Goal: Information Seeking & Learning: Learn about a topic

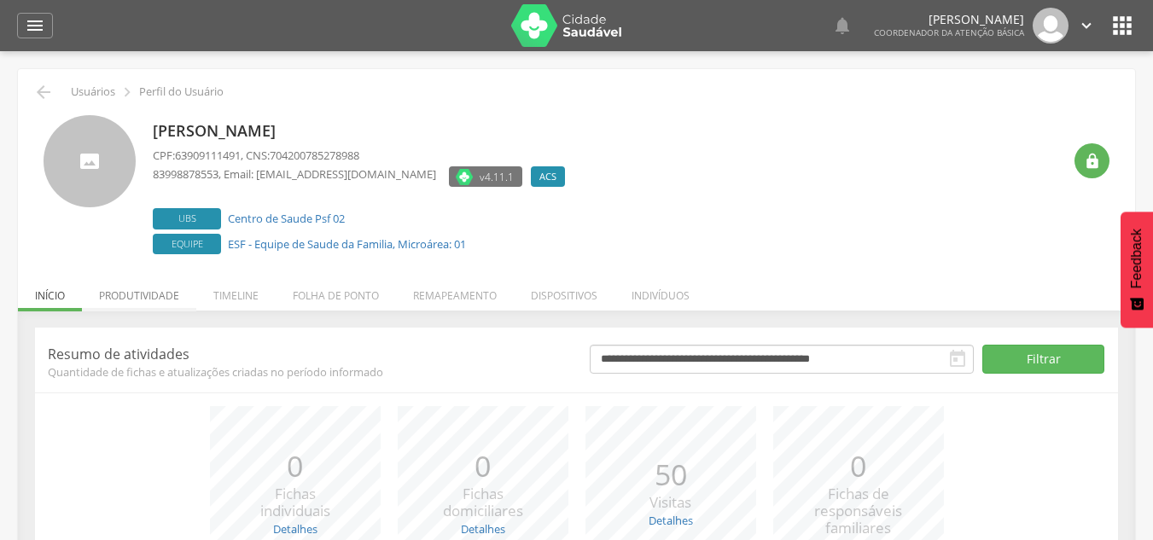
click at [133, 295] on li "Produtividade" at bounding box center [139, 291] width 114 height 40
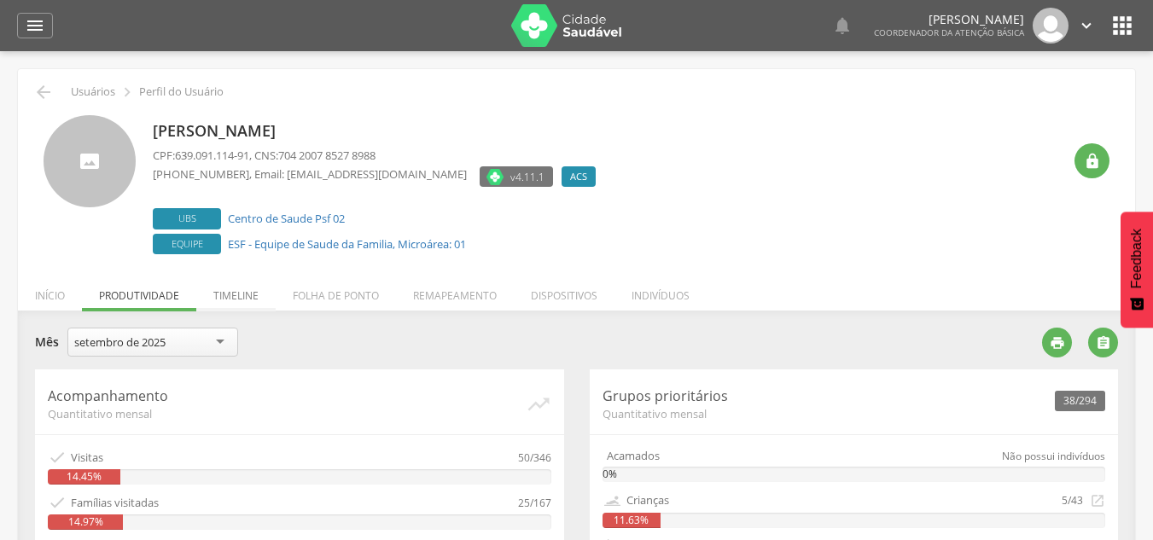
click at [249, 294] on li "Timeline" at bounding box center [235, 291] width 79 height 40
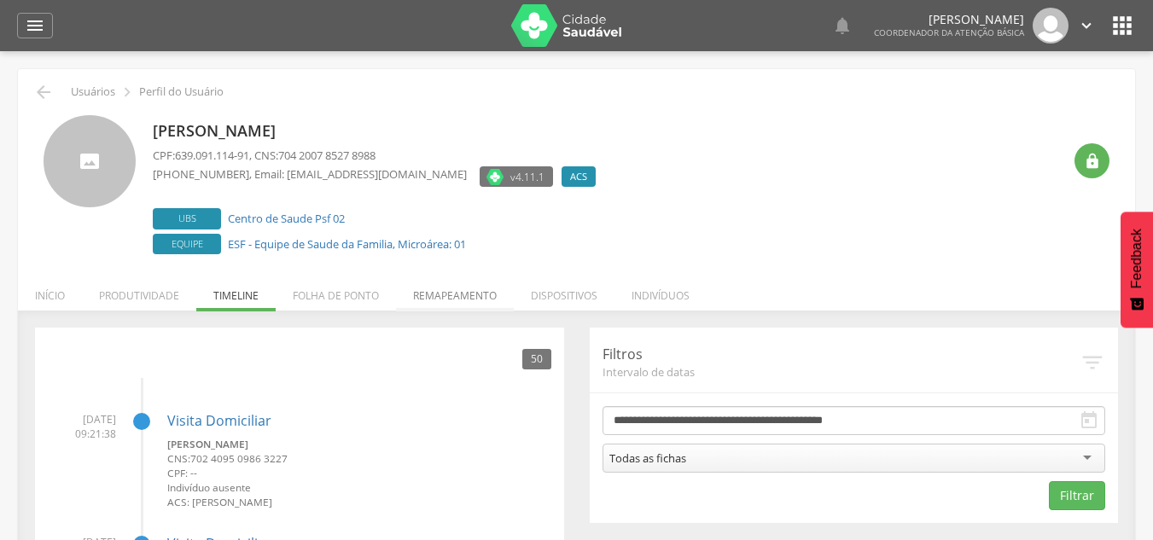
click at [442, 296] on li "Remapeamento" at bounding box center [455, 291] width 118 height 40
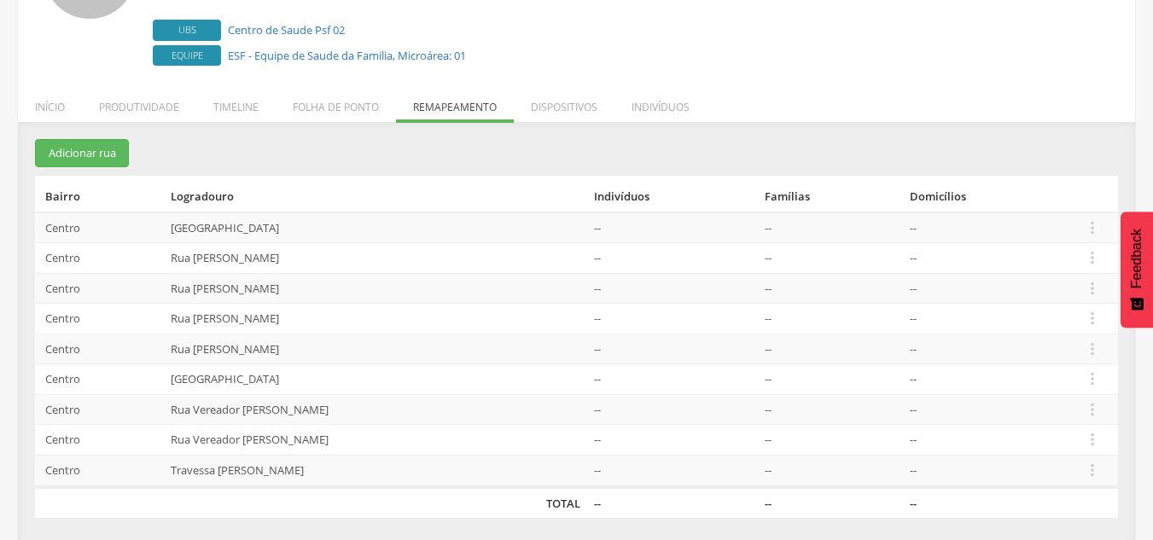
scroll to position [193, 0]
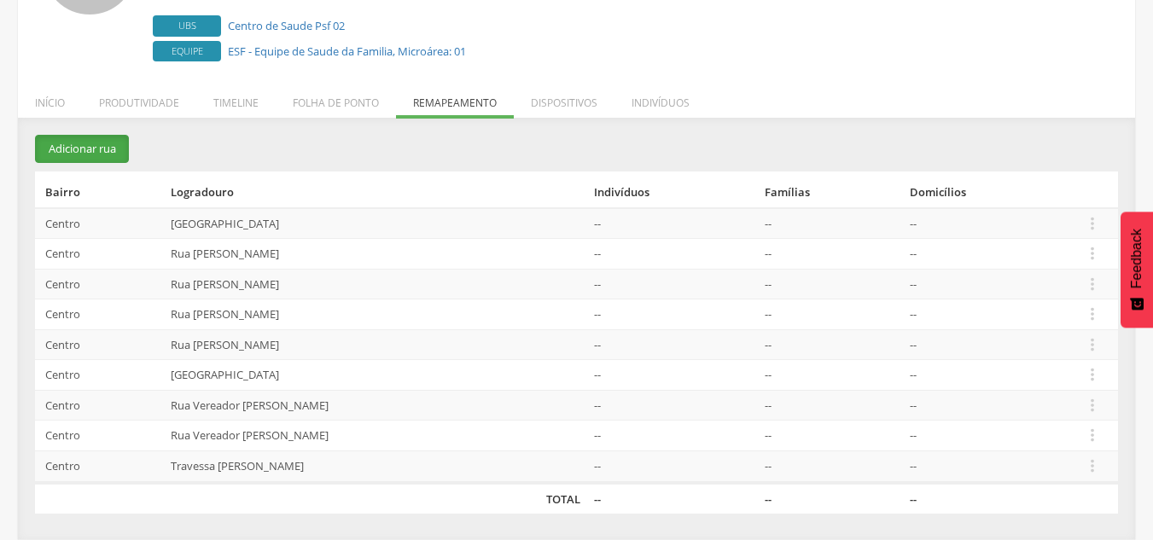
click at [94, 152] on button "Adicionar rua" at bounding box center [82, 149] width 94 height 28
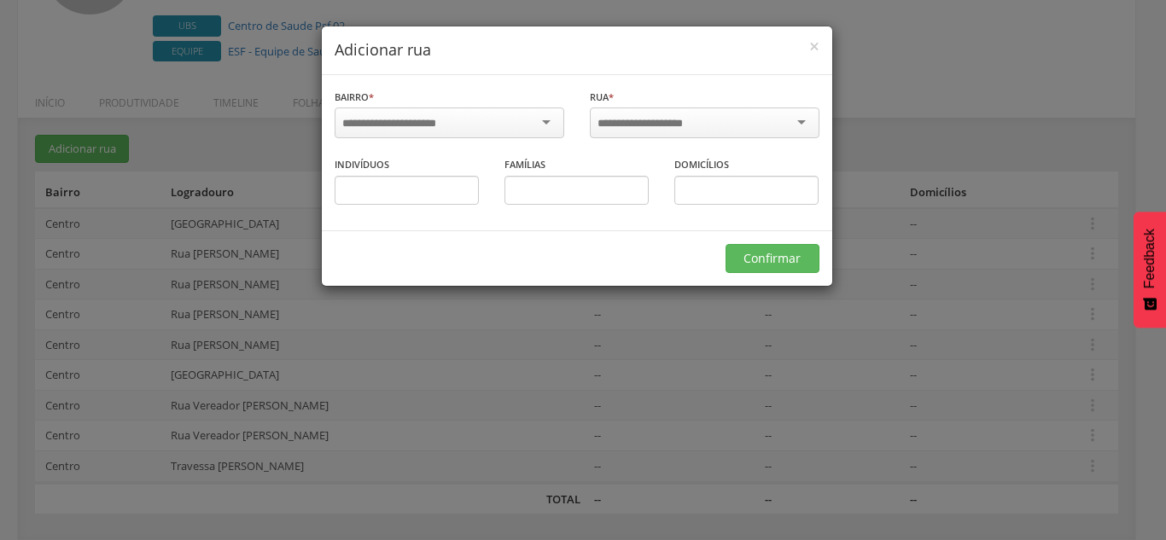
click at [458, 125] on div at bounding box center [449, 123] width 230 height 31
click at [630, 113] on div at bounding box center [705, 123] width 230 height 31
click at [799, 126] on div at bounding box center [705, 123] width 230 height 31
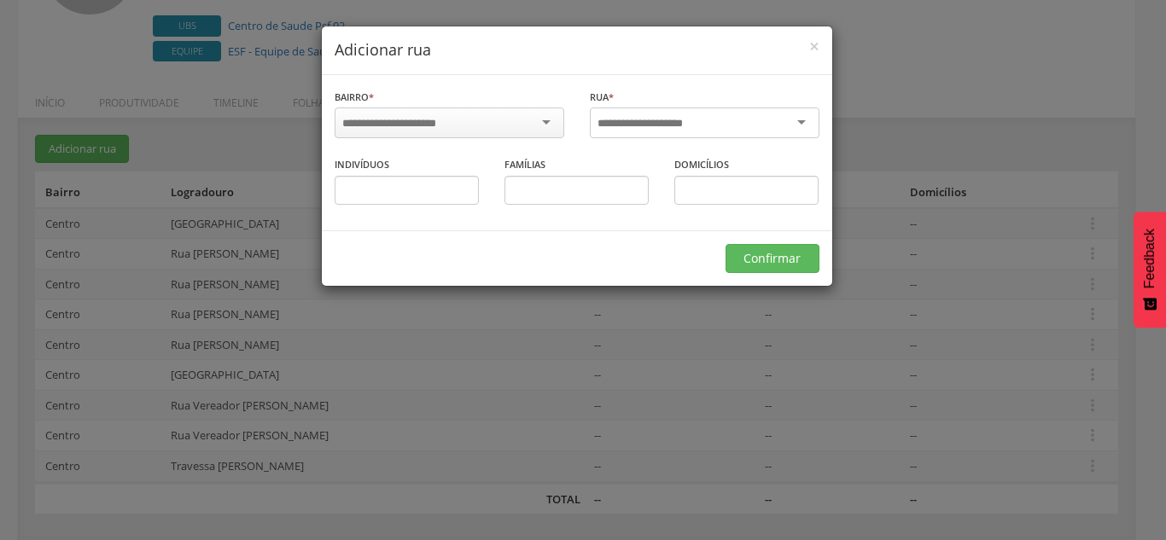
click at [799, 121] on div at bounding box center [705, 123] width 230 height 31
click at [816, 43] on span "×" at bounding box center [814, 46] width 10 height 24
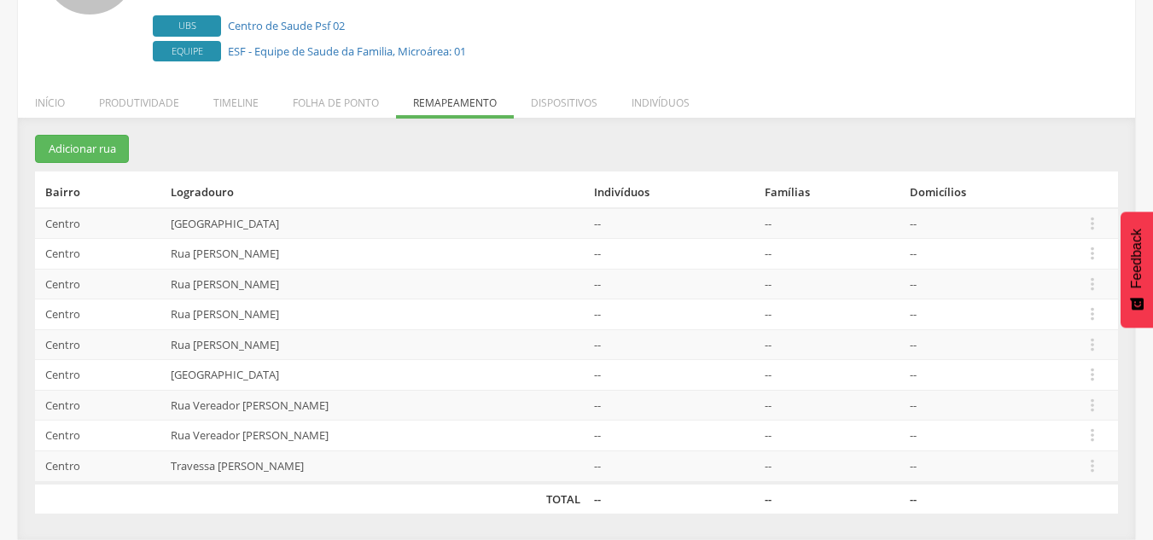
click at [928, 67] on div " Usuários  Perfil do Usuário [PERSON_NAME] CPF: 639.091.114-91 , CNS: 704 200…" at bounding box center [576, 207] width 1117 height 663
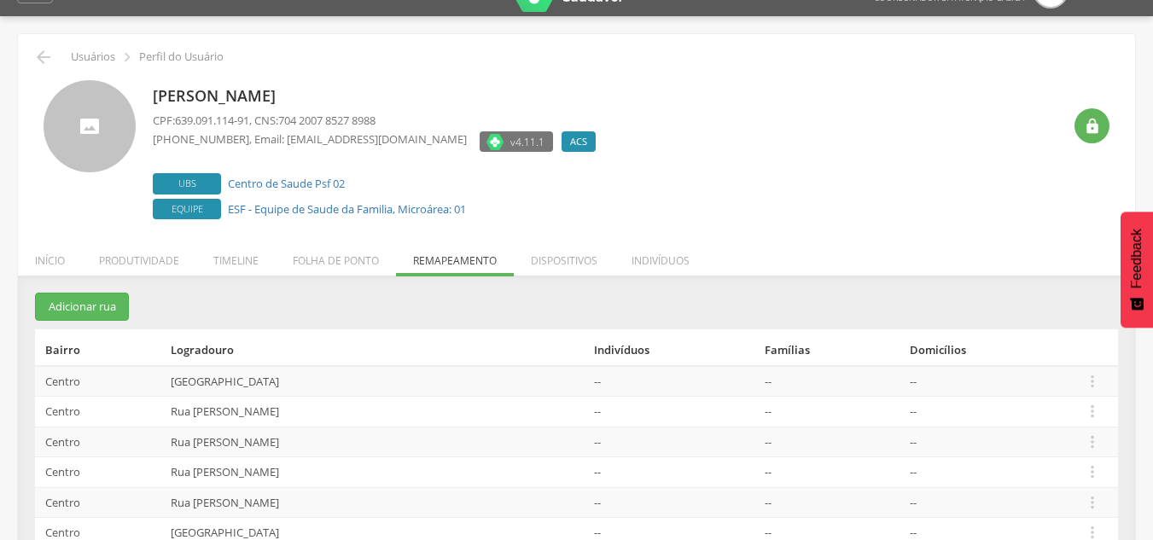
scroll to position [0, 0]
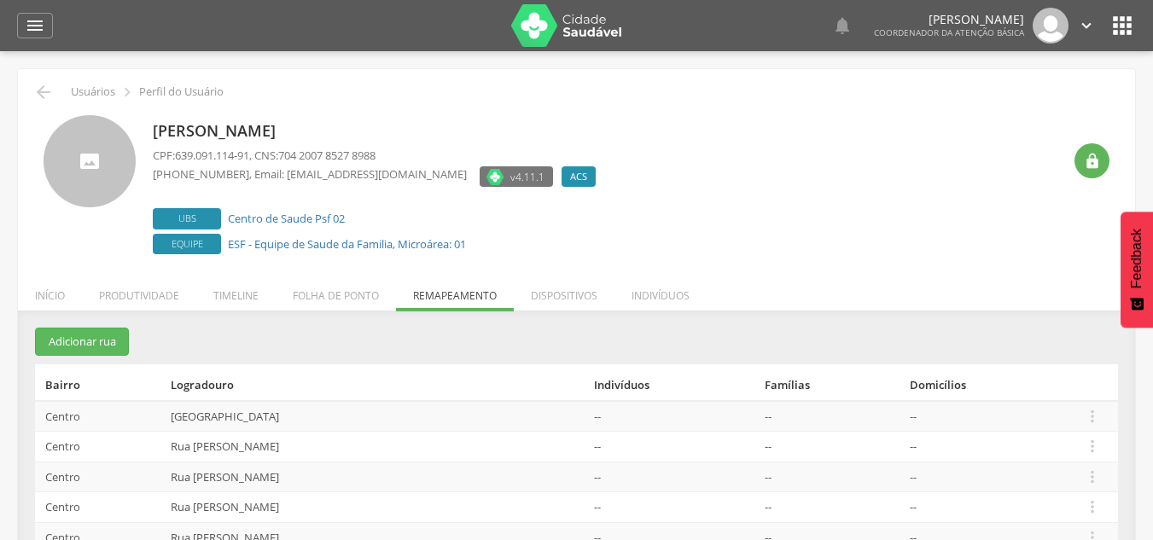
click at [1125, 22] on icon "" at bounding box center [1121, 25] width 27 height 27
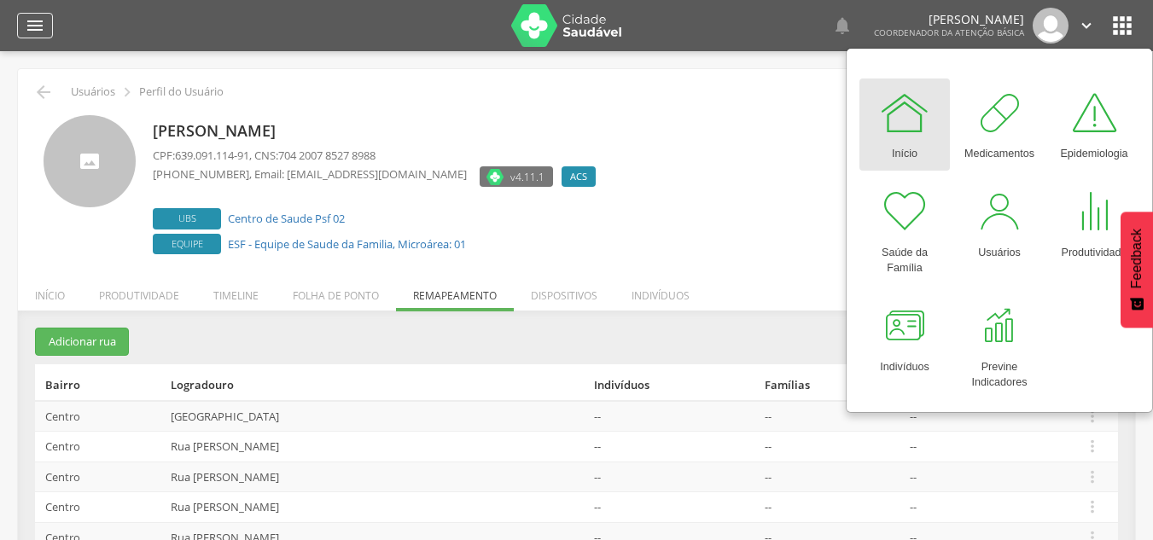
click at [24, 31] on div "" at bounding box center [35, 26] width 36 height 26
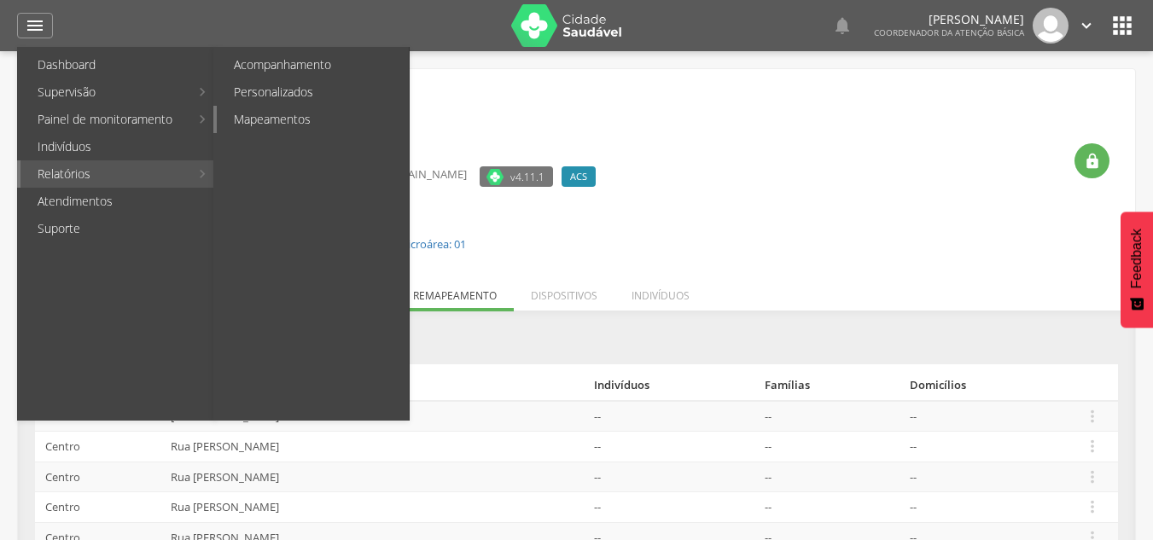
click at [249, 122] on link "Mapeamentos" at bounding box center [313, 119] width 192 height 27
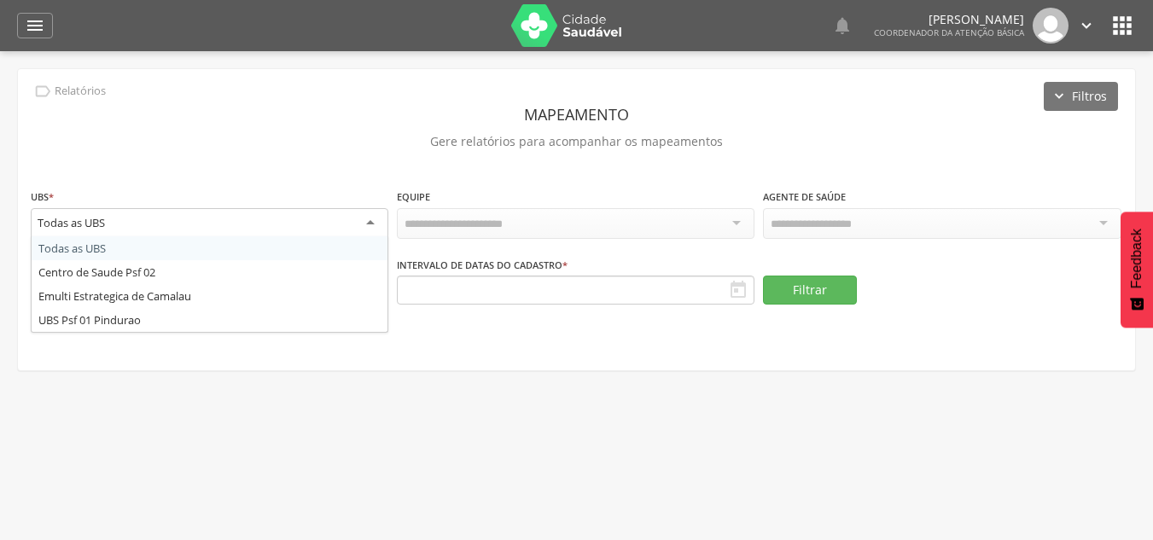
click at [374, 223] on div "Todas as UBS" at bounding box center [210, 223] width 358 height 31
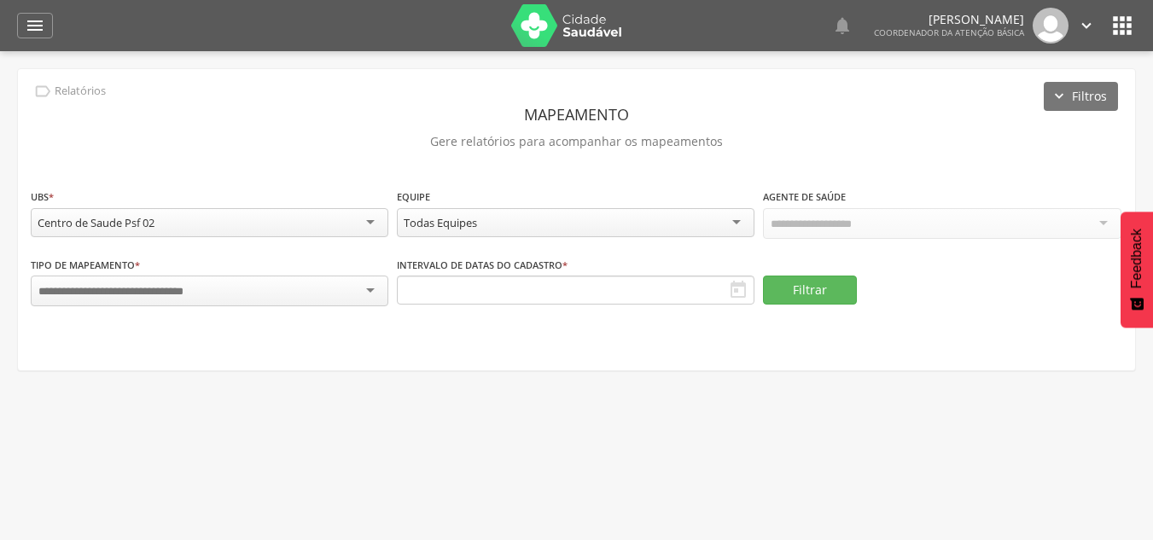
click at [682, 220] on div "Todas Equipes" at bounding box center [576, 222] width 358 height 29
click at [857, 218] on div "Todos Usuários" at bounding box center [942, 222] width 358 height 29
click at [133, 288] on input "select-one" at bounding box center [134, 289] width 193 height 15
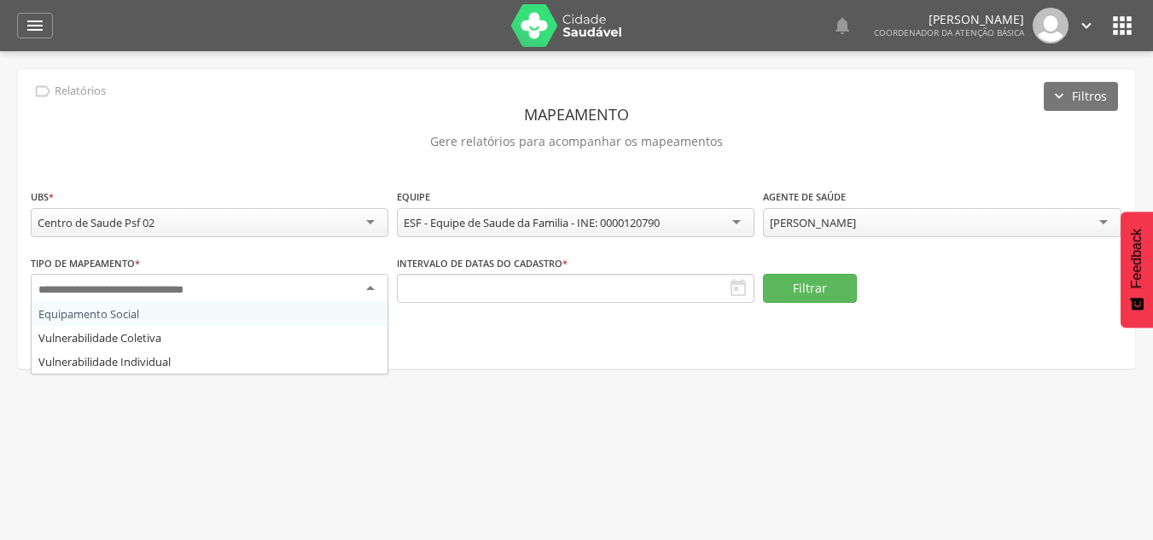
click at [133, 288] on input "select-one" at bounding box center [134, 289] width 193 height 15
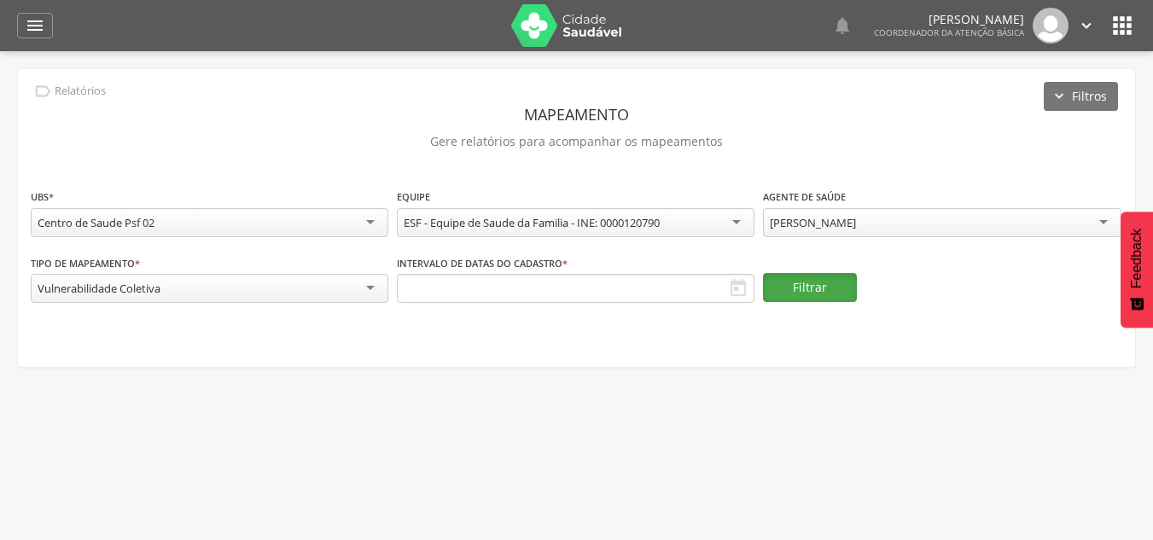
click at [837, 289] on button "Filtrar" at bounding box center [810, 287] width 94 height 29
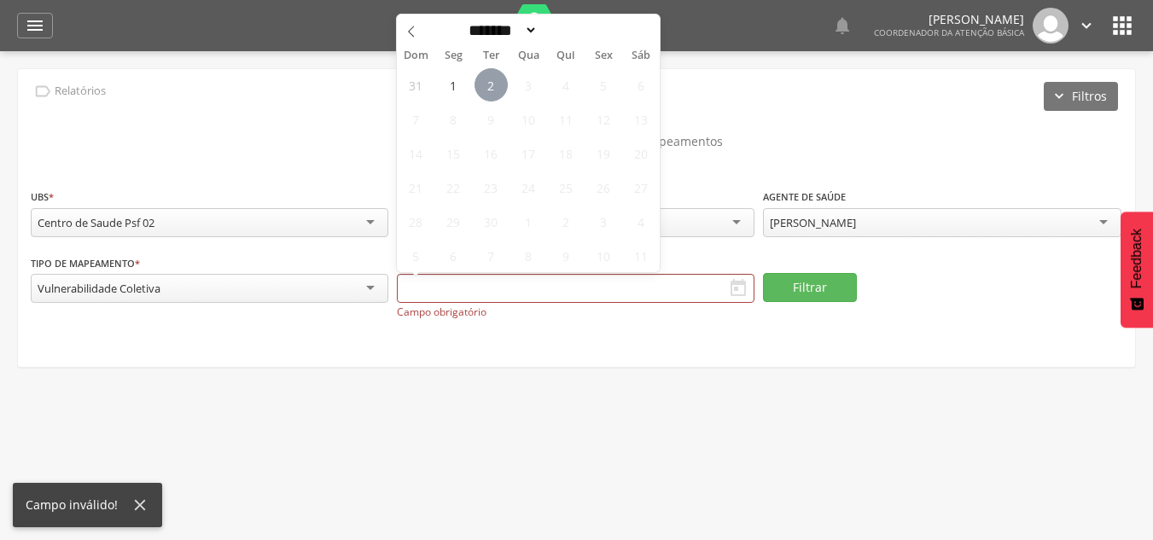
click at [495, 84] on span "2" at bounding box center [490, 84] width 33 height 33
type input "**********"
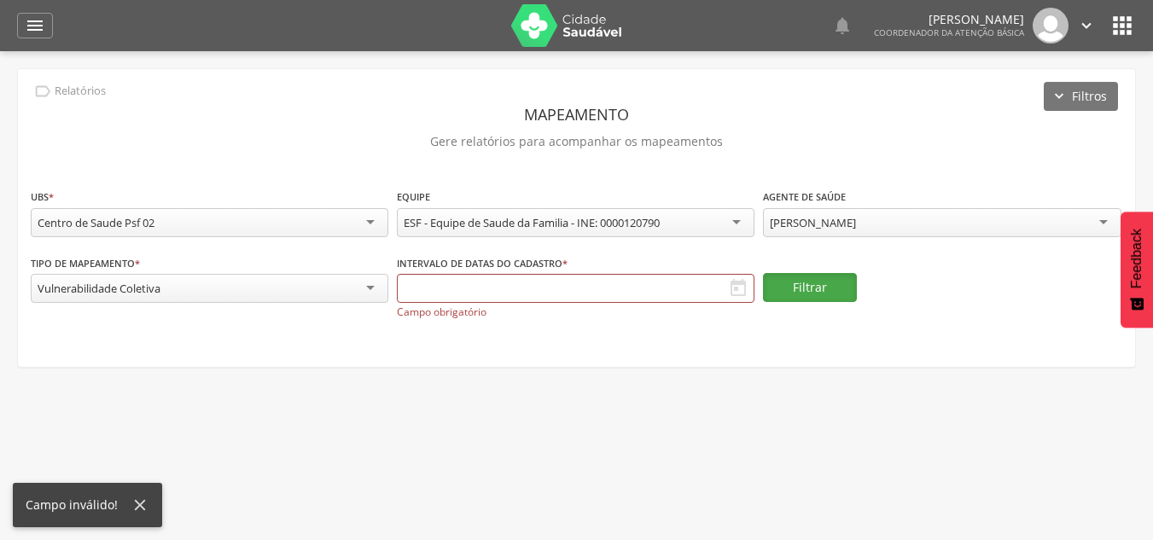
click at [794, 299] on button "Filtrar" at bounding box center [810, 287] width 94 height 29
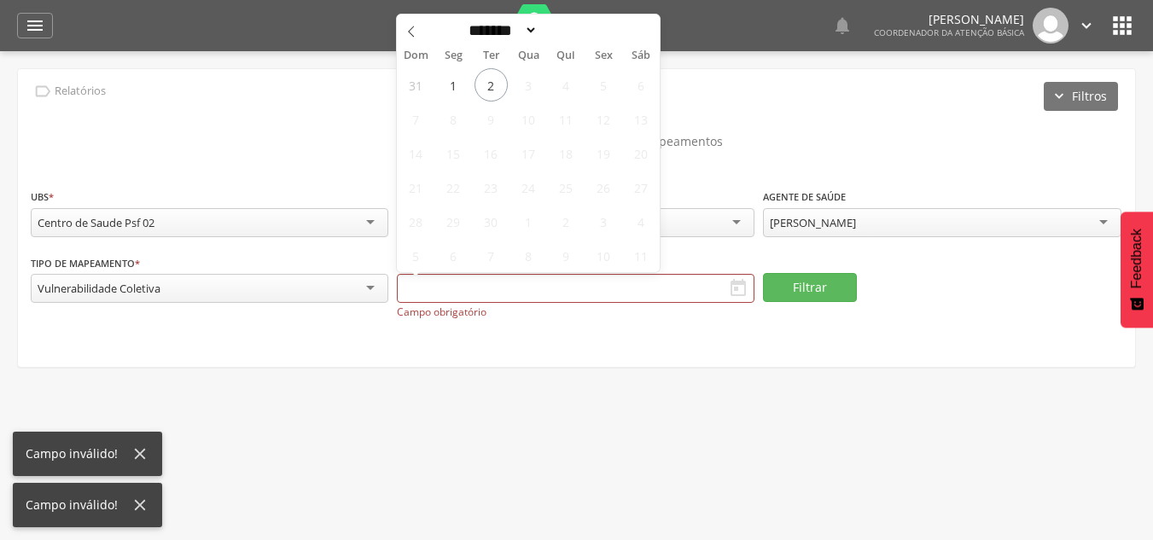
click at [467, 75] on div "31 1 2 3 4 5 6 7 8 9 10 11 12 13 14 15 16 17 18 19 20 21 22 23 24 25 26 27 28 2…" at bounding box center [528, 169] width 263 height 205
click at [453, 84] on span "1" at bounding box center [453, 84] width 33 height 33
click at [495, 86] on span "2" at bounding box center [490, 84] width 33 height 33
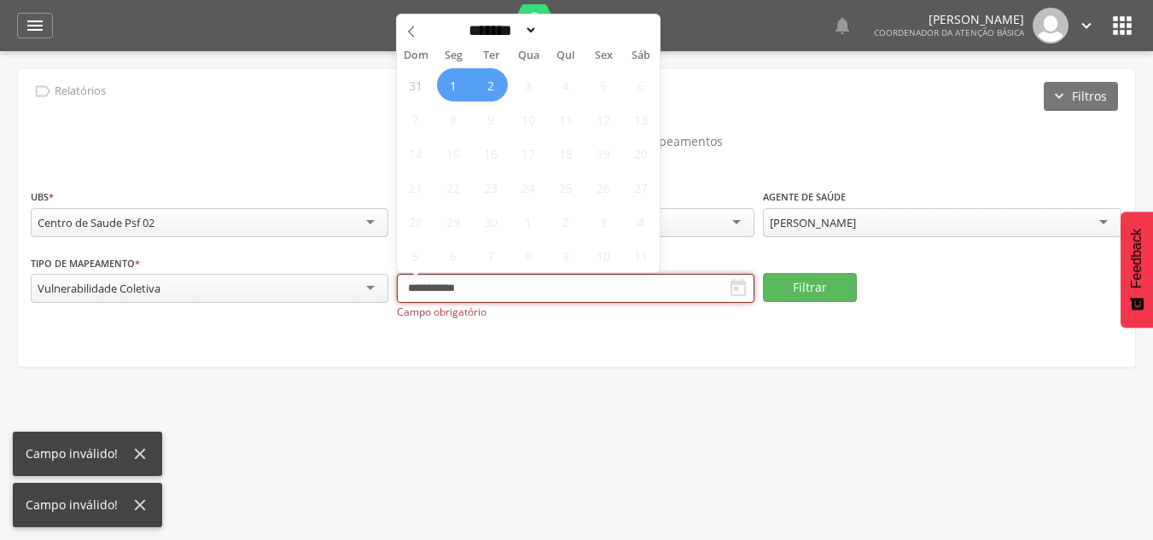
type input "**********"
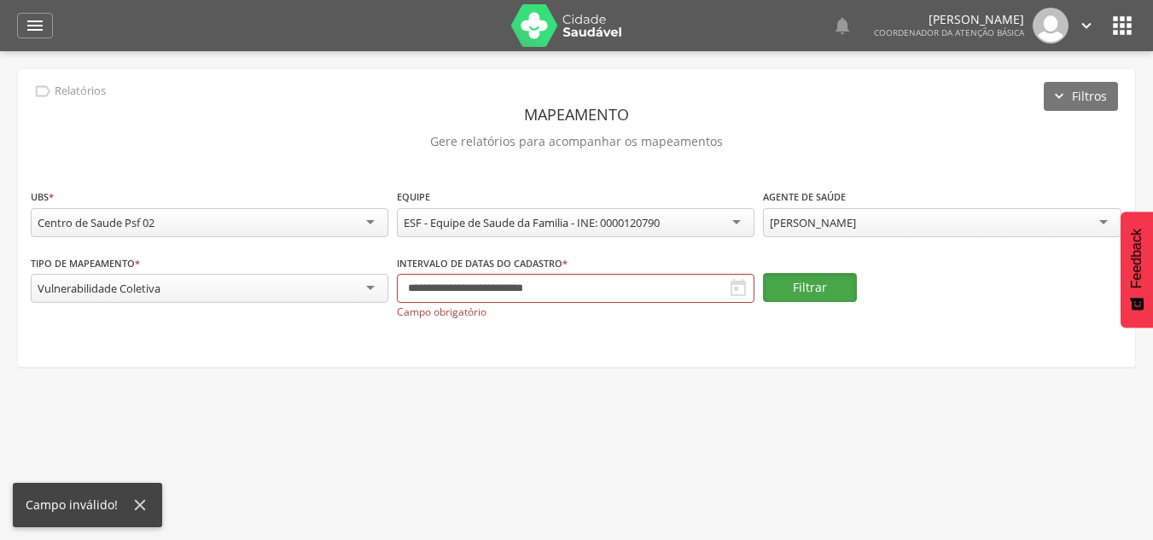
click at [812, 282] on button "Filtrar" at bounding box center [810, 287] width 94 height 29
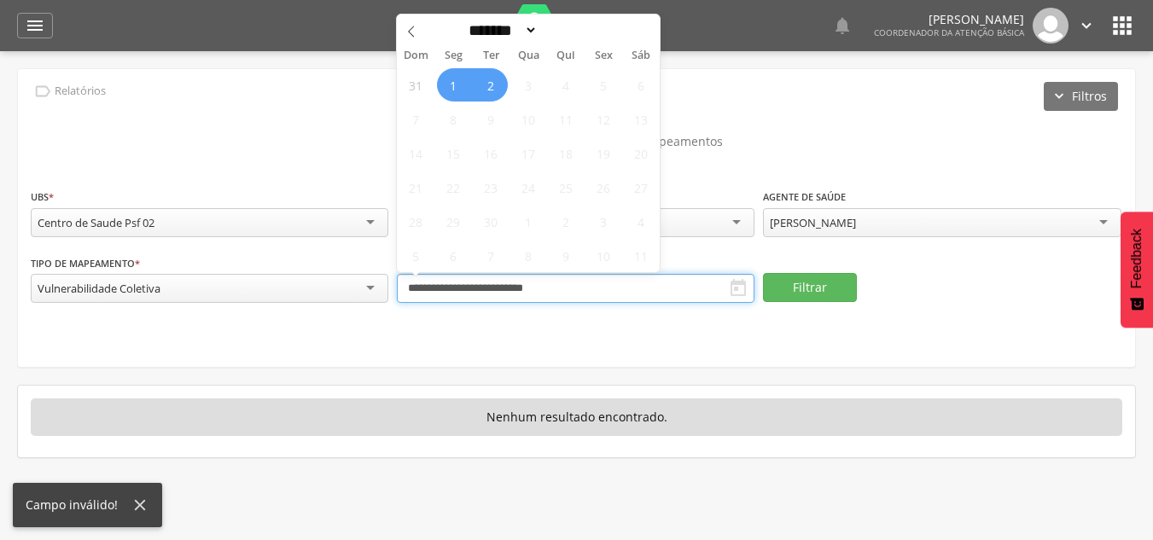
click at [585, 293] on input "**********" at bounding box center [576, 288] width 358 height 29
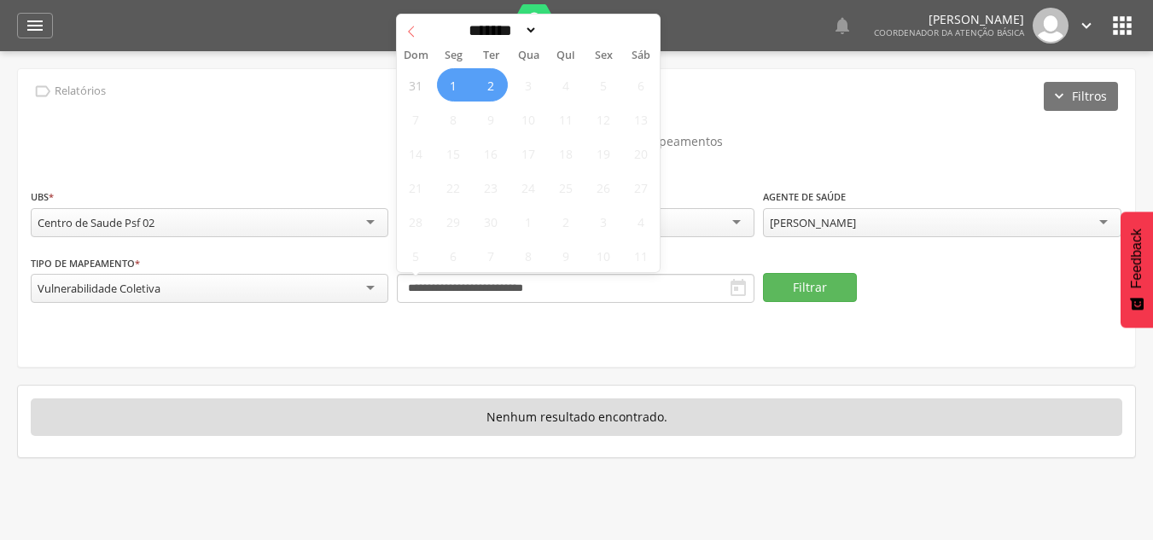
click at [415, 32] on icon at bounding box center [411, 32] width 12 height 12
select select "*"
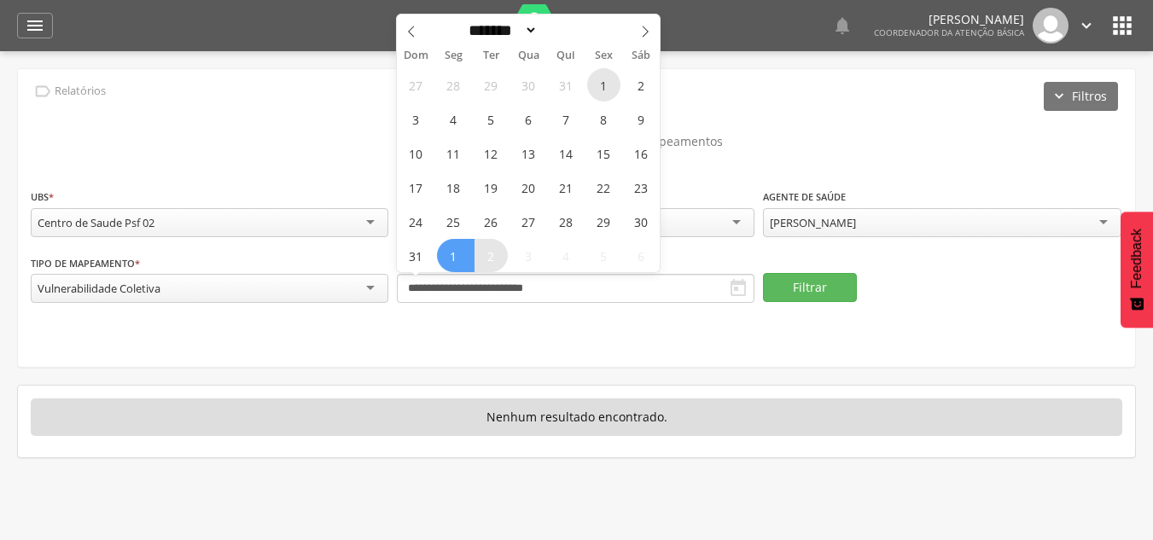
click at [608, 85] on span "1" at bounding box center [603, 84] width 33 height 33
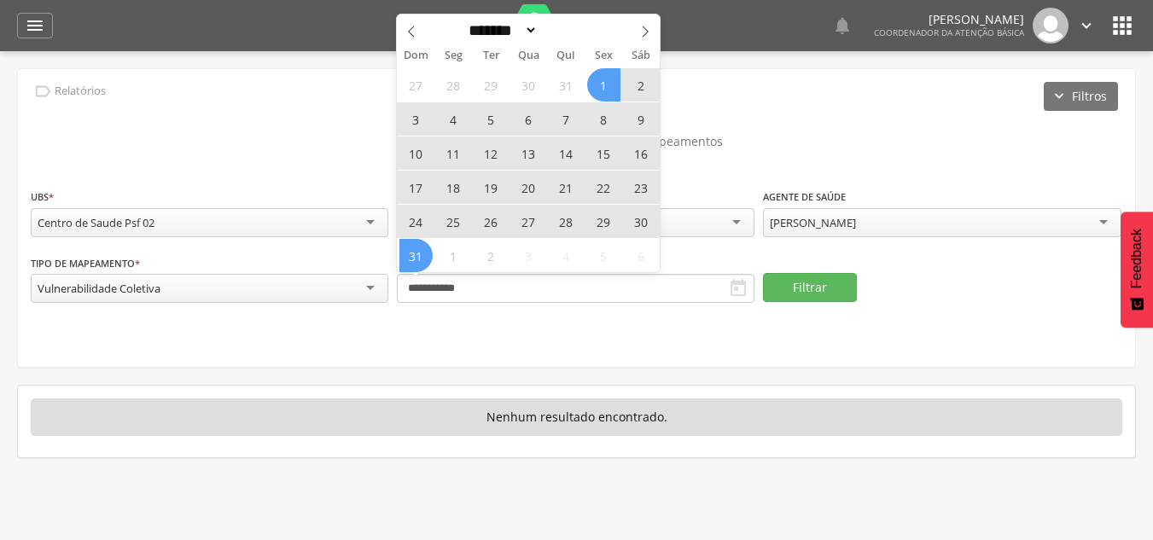
click at [412, 264] on span "31" at bounding box center [415, 255] width 33 height 33
type input "**********"
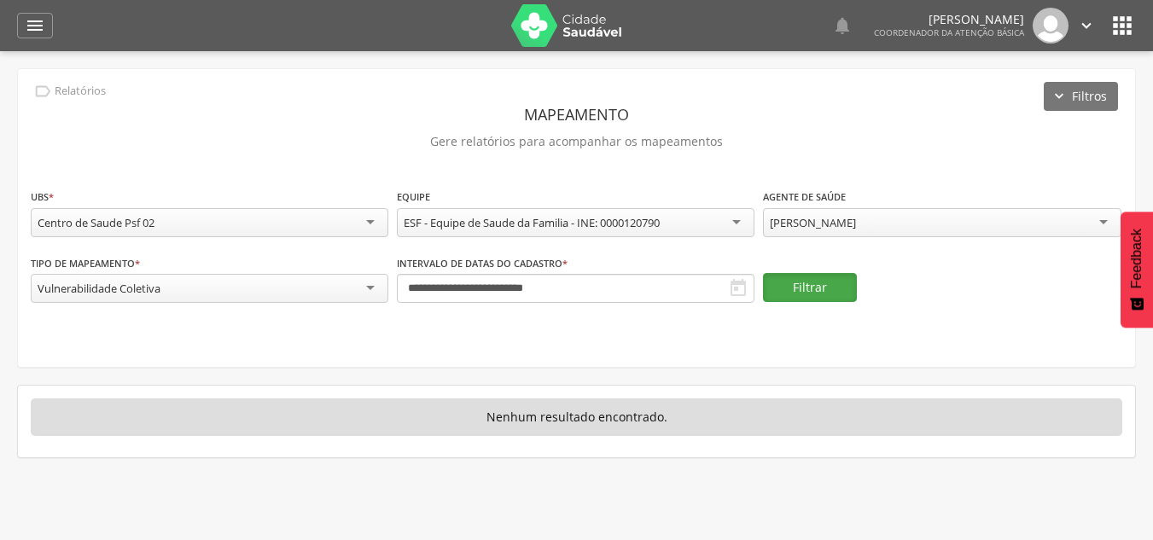
click at [808, 282] on button "Filtrar" at bounding box center [810, 287] width 94 height 29
click at [215, 282] on div "Vulnerabilidade Coletiva" at bounding box center [210, 288] width 358 height 29
click at [802, 283] on button "Filtrar" at bounding box center [810, 287] width 94 height 29
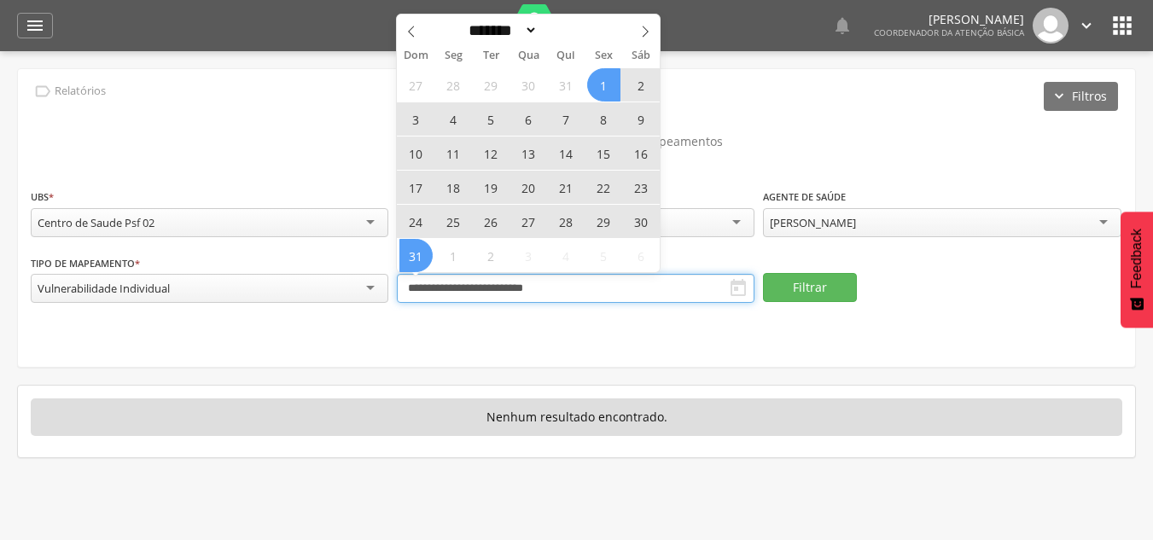
click at [577, 297] on input "**********" at bounding box center [576, 288] width 358 height 29
click at [414, 23] on span at bounding box center [411, 29] width 29 height 29
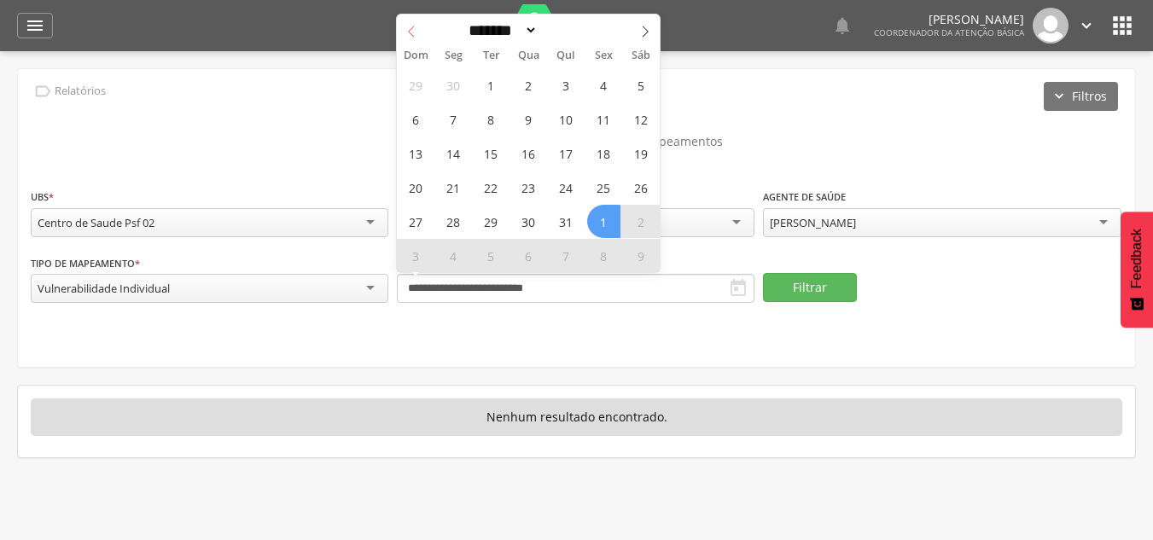
click at [414, 23] on span at bounding box center [411, 29] width 29 height 29
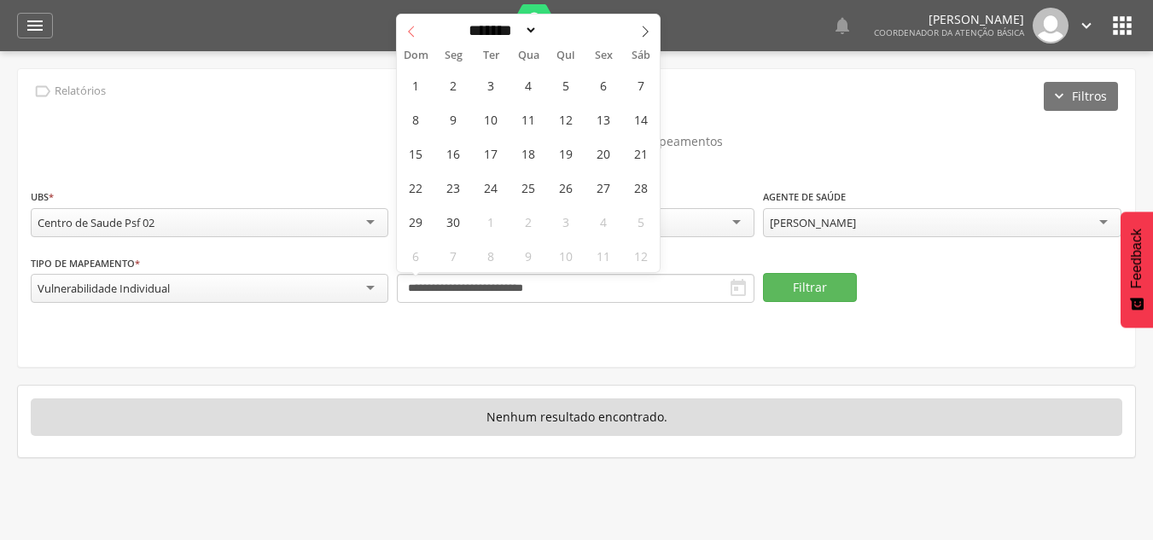
click at [414, 23] on span at bounding box center [411, 29] width 29 height 29
select select "*"
click at [505, 81] on span "1" at bounding box center [490, 84] width 33 height 33
type input "**********"
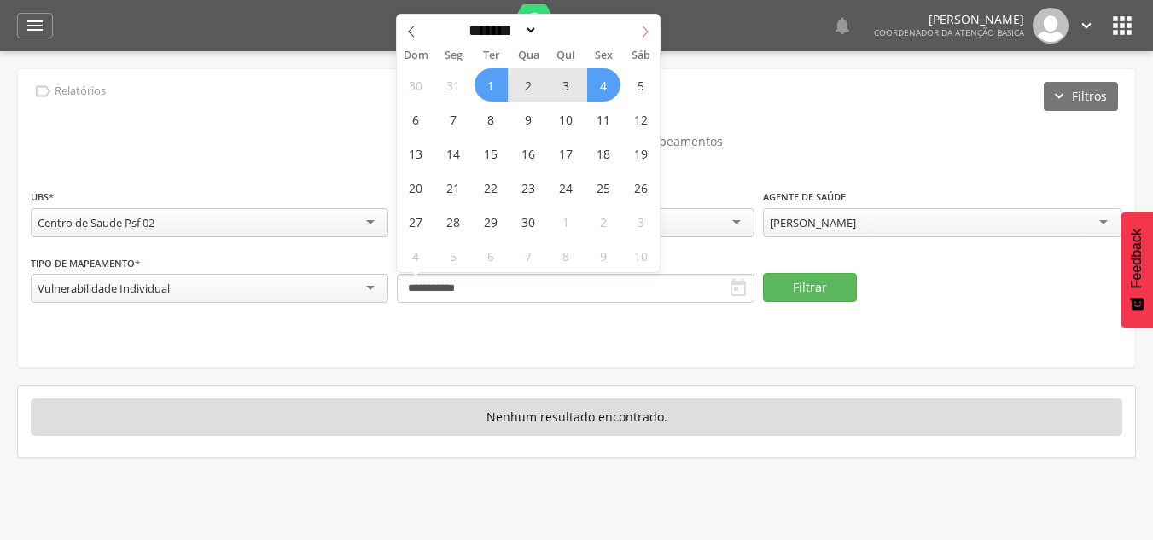
click at [643, 32] on icon at bounding box center [645, 32] width 12 height 12
select select "*"
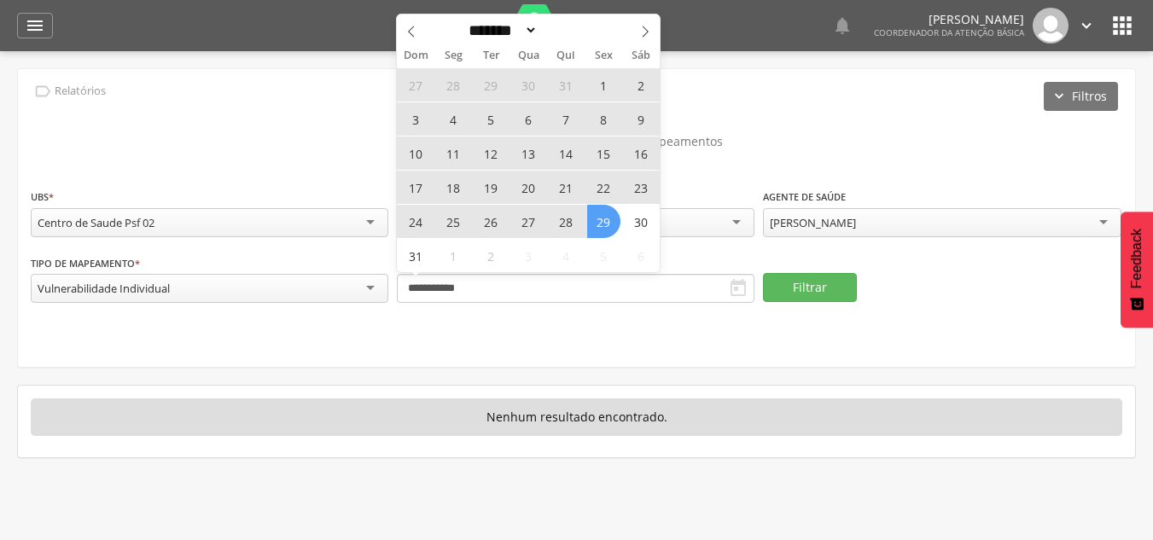
click at [605, 219] on span "29" at bounding box center [603, 221] width 33 height 33
type input "**********"
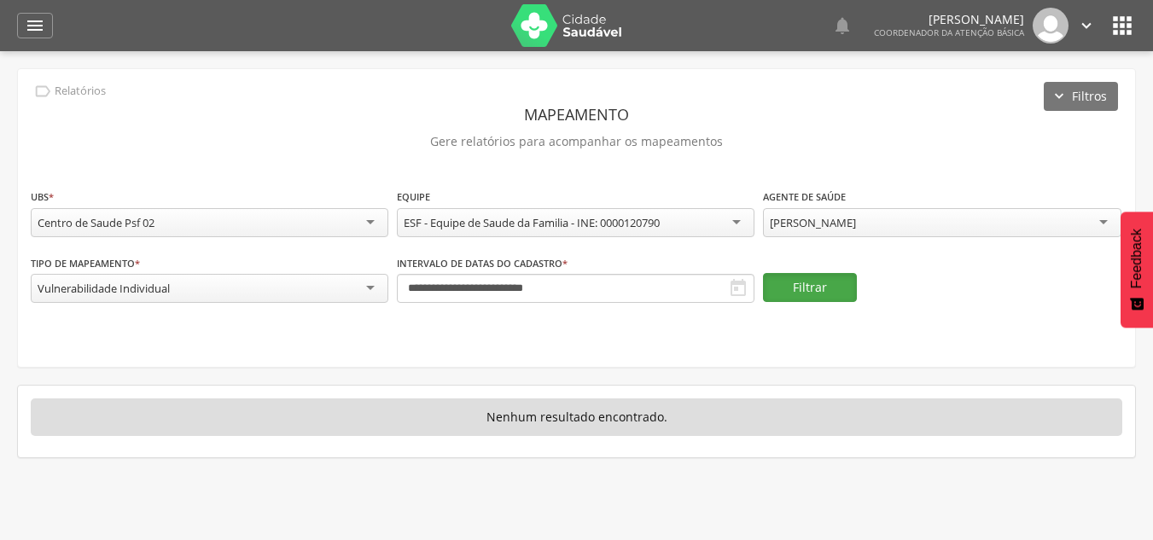
click at [825, 290] on button "Filtrar" at bounding box center [810, 287] width 94 height 29
click at [366, 285] on div "Vulnerabilidade Individual" at bounding box center [210, 288] width 358 height 29
click at [801, 293] on button "Filtrar" at bounding box center [810, 287] width 94 height 29
click at [11, 30] on header " Dashboard Supervisão Produtividade Mapa da cidade Ranking App desatualizado Ú…" at bounding box center [576, 25] width 1153 height 51
click at [27, 26] on icon "" at bounding box center [35, 25] width 20 height 20
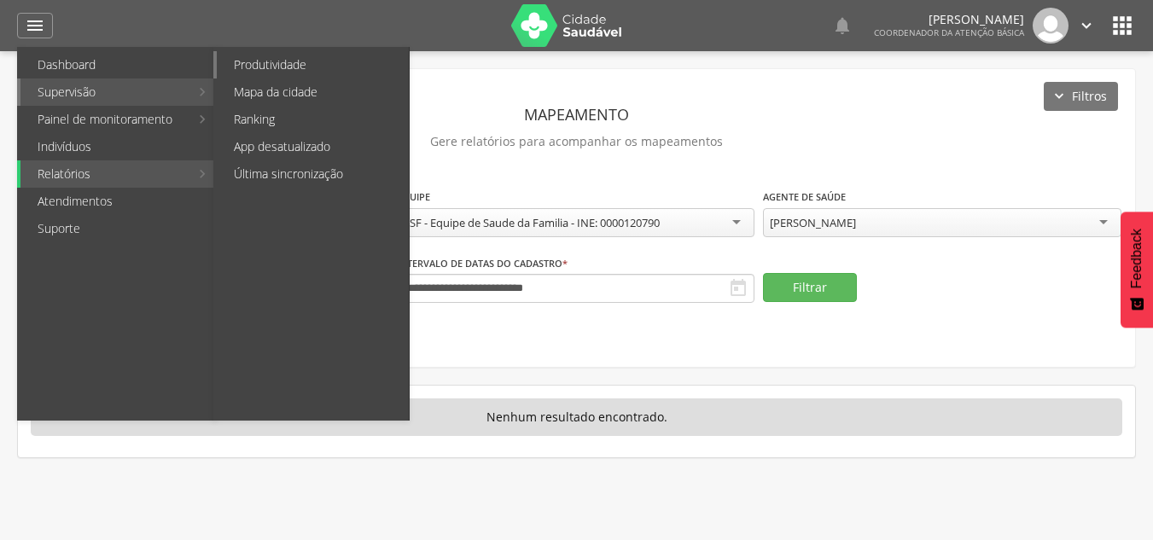
click at [335, 76] on link "Produtividade" at bounding box center [313, 64] width 192 height 27
type input "**********"
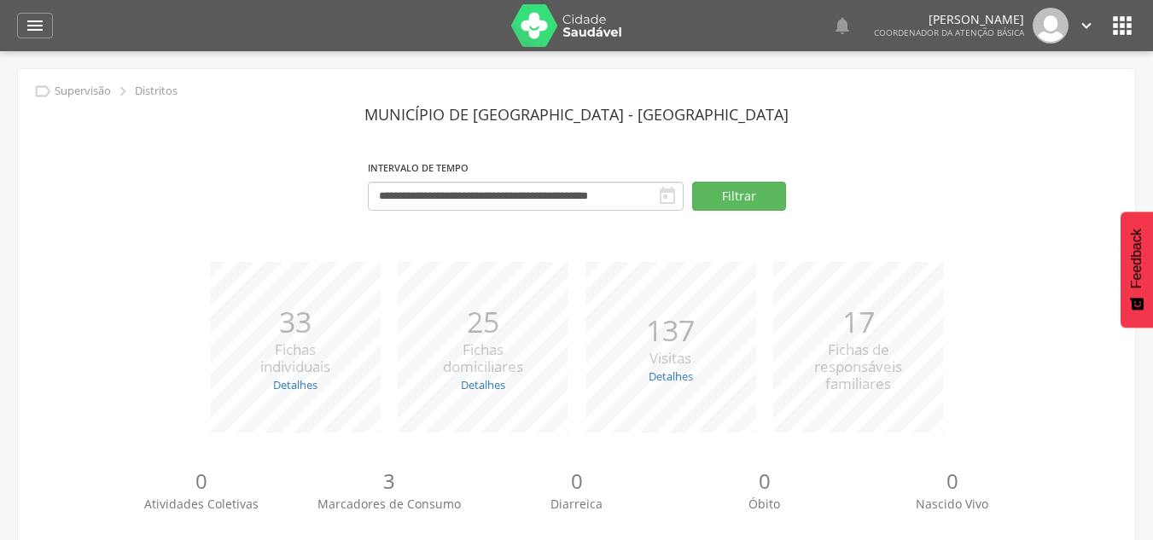
click at [266, 189] on div "**********" at bounding box center [576, 191] width 1091 height 73
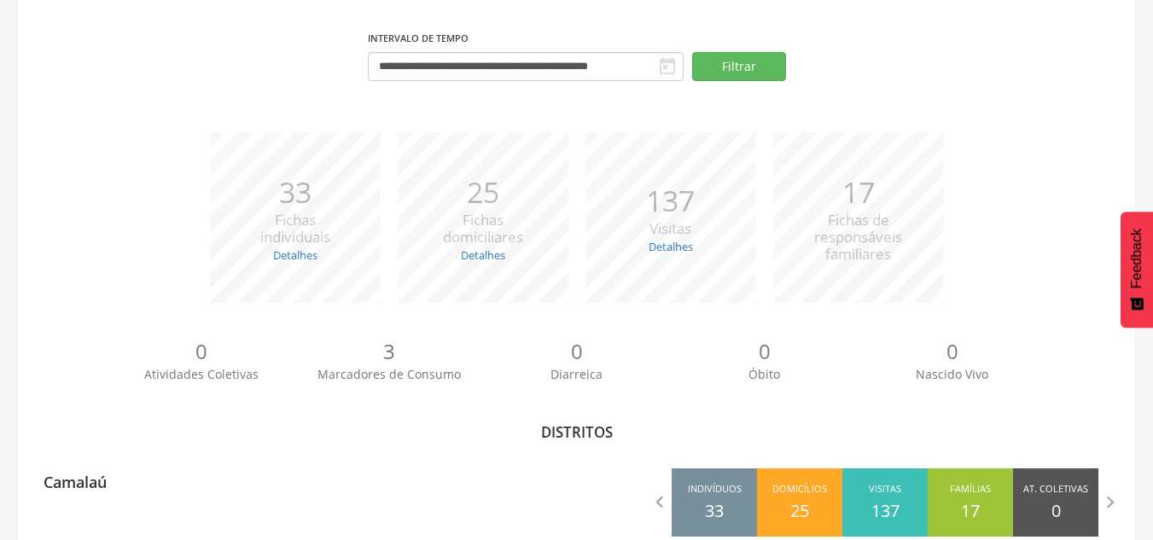
scroll to position [166, 0]
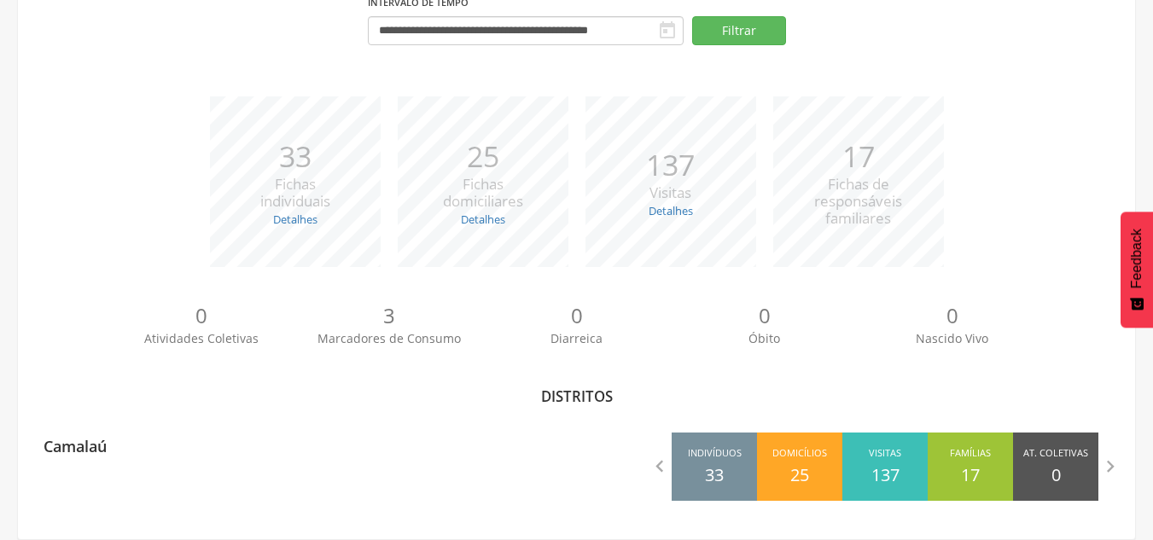
click at [224, 517] on div "**********" at bounding box center [576, 222] width 1117 height 636
